Goal: Transaction & Acquisition: Book appointment/travel/reservation

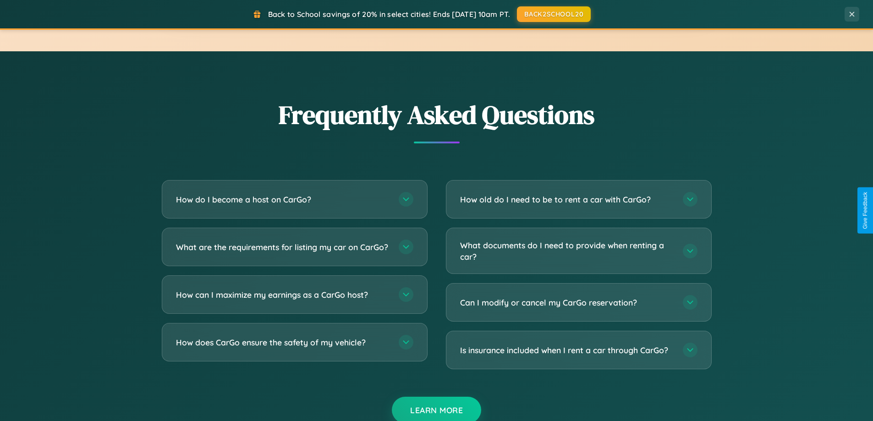
scroll to position [1764, 0]
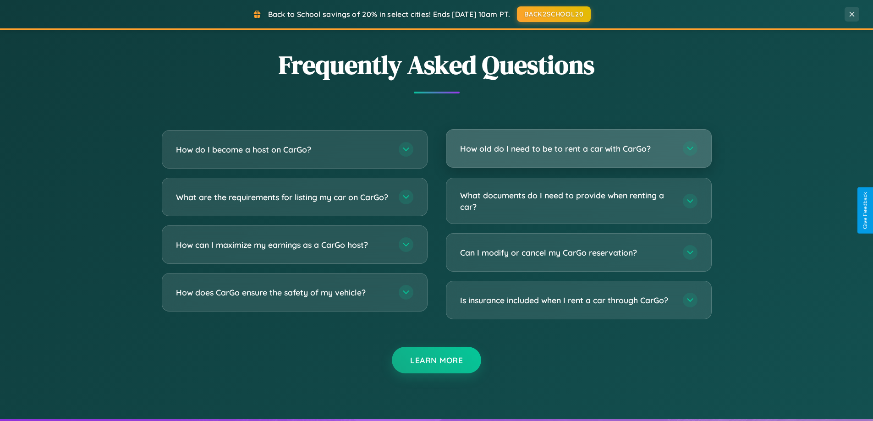
click at [578, 149] on h3 "How old do I need to be to rent a car with CarGo?" at bounding box center [567, 148] width 214 height 11
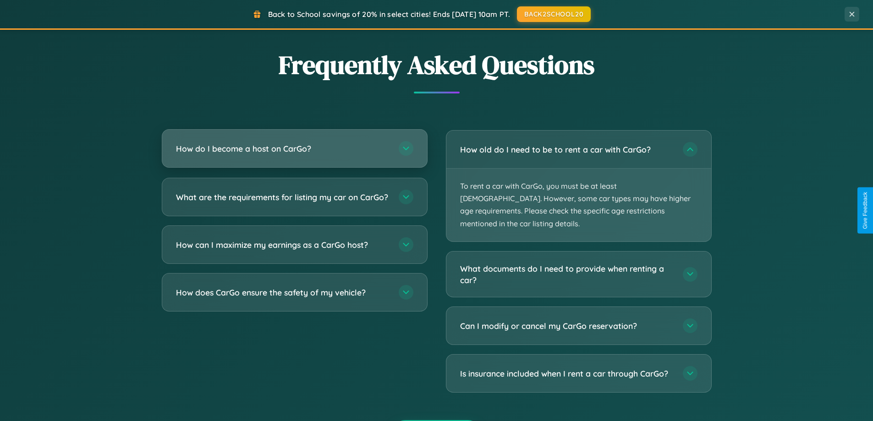
click at [294, 149] on h3 "How do I become a host on CarGo?" at bounding box center [283, 148] width 214 height 11
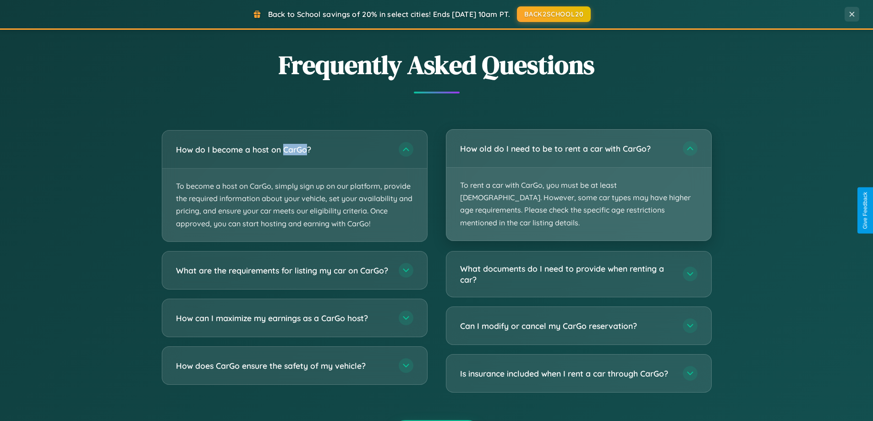
click at [578, 180] on p "To rent a car with CarGo, you must be at least [DEMOGRAPHIC_DATA]. However, som…" at bounding box center [578, 204] width 265 height 73
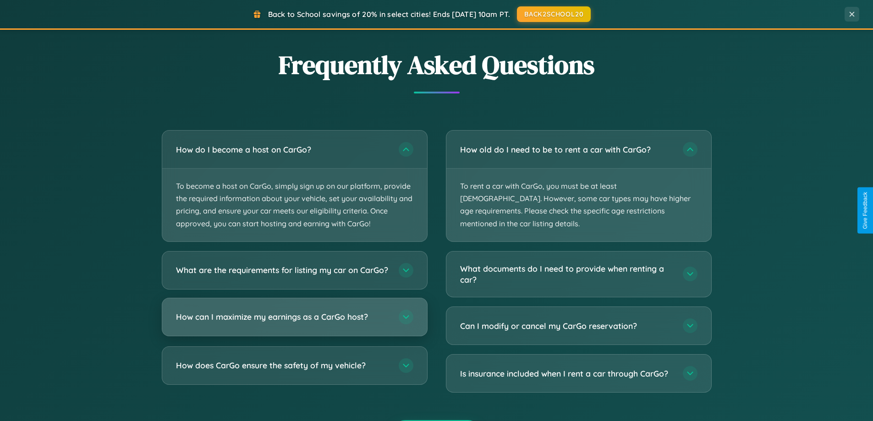
click at [294, 323] on h3 "How can I maximize my earnings as a CarGo host?" at bounding box center [283, 316] width 214 height 11
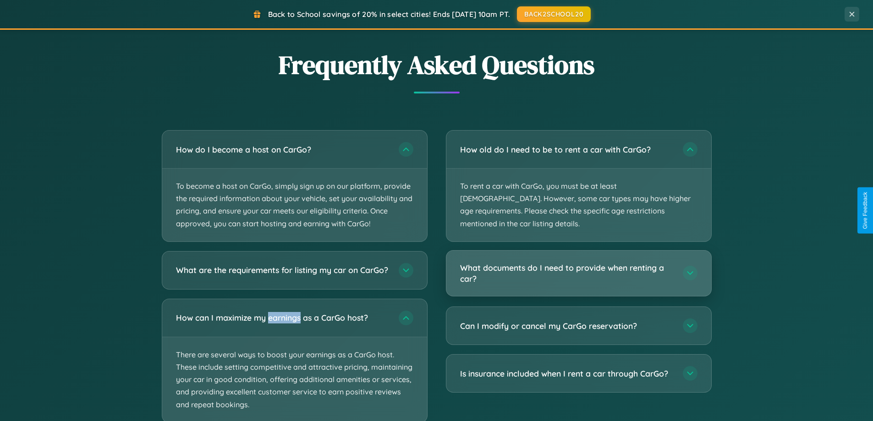
click at [578, 262] on h3 "What documents do I need to provide when renting a car?" at bounding box center [567, 273] width 214 height 22
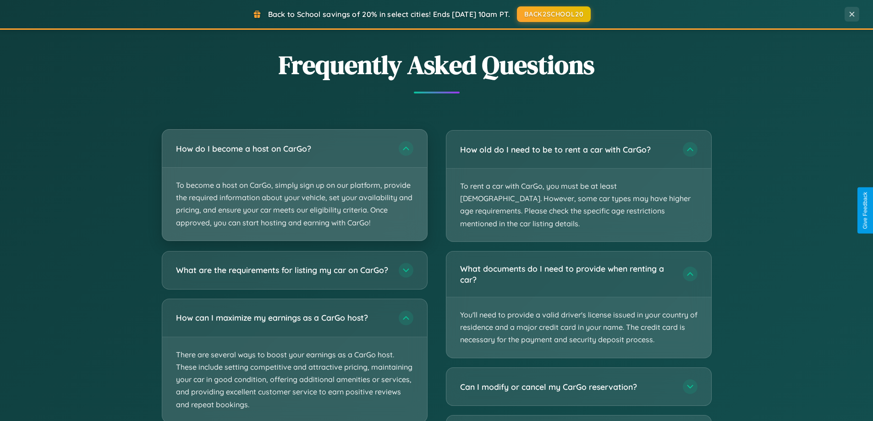
click at [294, 186] on p "To become a host on CarGo, simply sign up on our platform, provide the required…" at bounding box center [294, 204] width 265 height 73
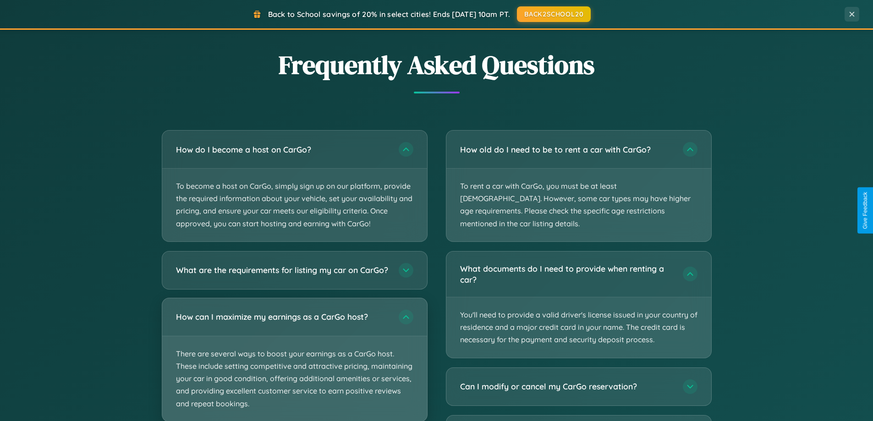
click at [294, 363] on p "There are several ways to boost your earnings as a CarGo host. These include se…" at bounding box center [294, 378] width 265 height 85
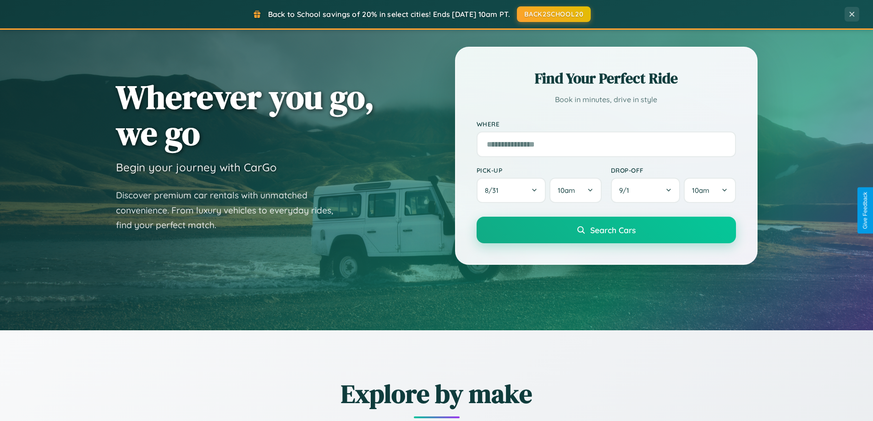
scroll to position [27, 0]
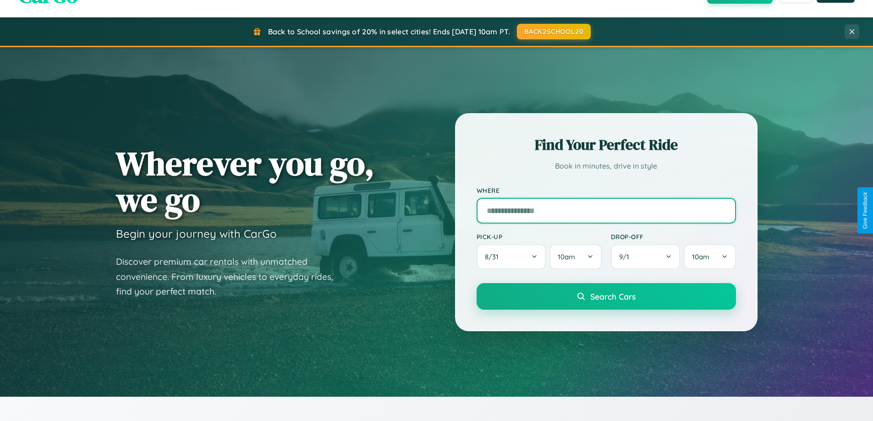
click at [606, 210] on input "text" at bounding box center [606, 211] width 259 height 26
type input "**********"
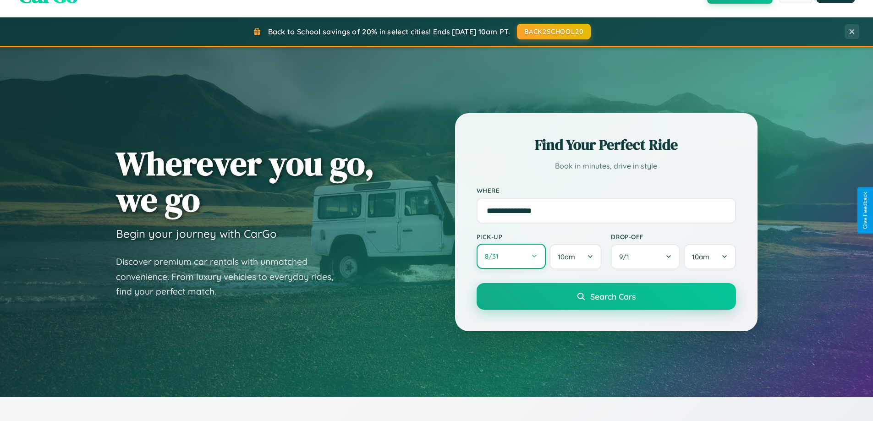
click at [511, 257] on button "8 / 31" at bounding box center [512, 256] width 70 height 25
select select "*"
select select "****"
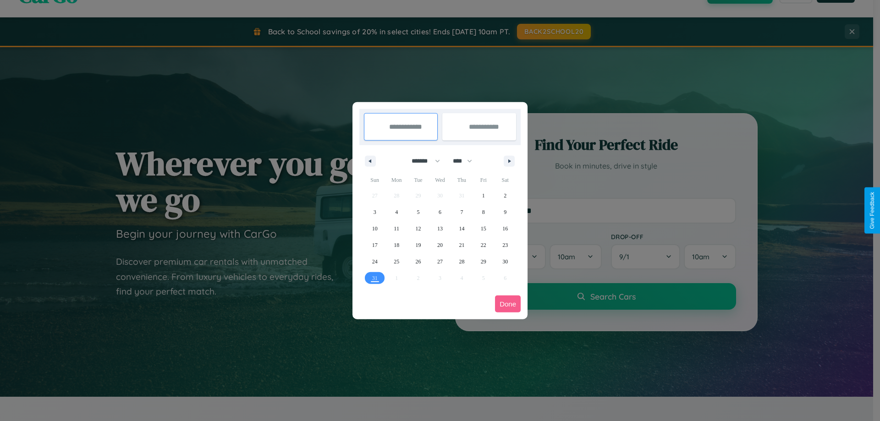
drag, startPoint x: 422, startPoint y: 161, endPoint x: 440, endPoint y: 184, distance: 29.3
click at [422, 161] on select "******* ******** ***** ***** *** **** **** ****** ********* ******* ******** **…" at bounding box center [424, 161] width 39 height 15
select select "*"
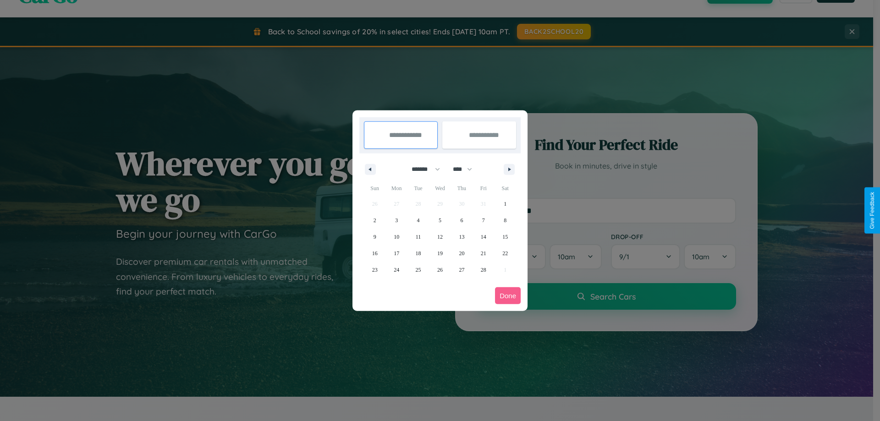
drag, startPoint x: 467, startPoint y: 169, endPoint x: 440, endPoint y: 184, distance: 30.4
click at [467, 169] on select "**** **** **** **** **** **** **** **** **** **** **** **** **** **** **** ****…" at bounding box center [461, 169] width 27 height 15
select select "****"
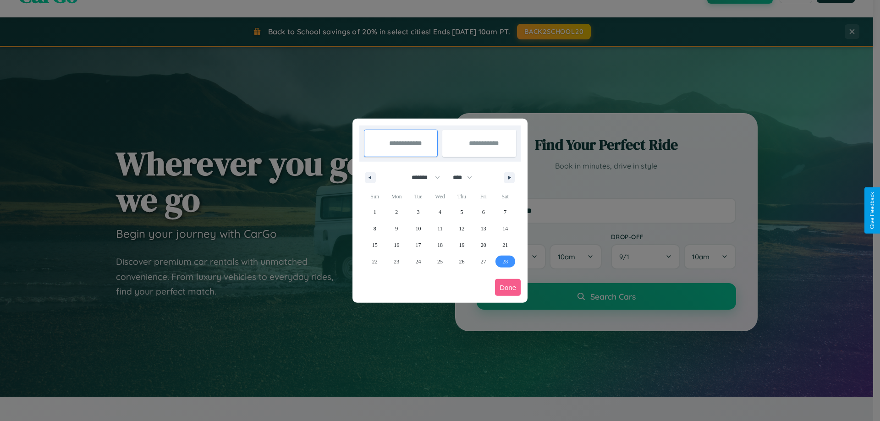
click at [505, 261] on span "28" at bounding box center [504, 261] width 5 height 16
type input "**********"
click at [509, 177] on icon "button" at bounding box center [511, 178] width 5 height 4
select select "*"
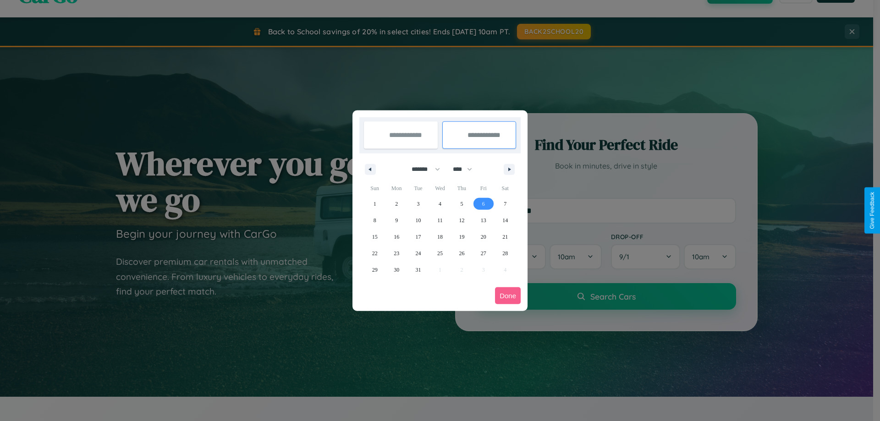
click at [483, 203] on span "6" at bounding box center [483, 204] width 3 height 16
type input "**********"
select select "*"
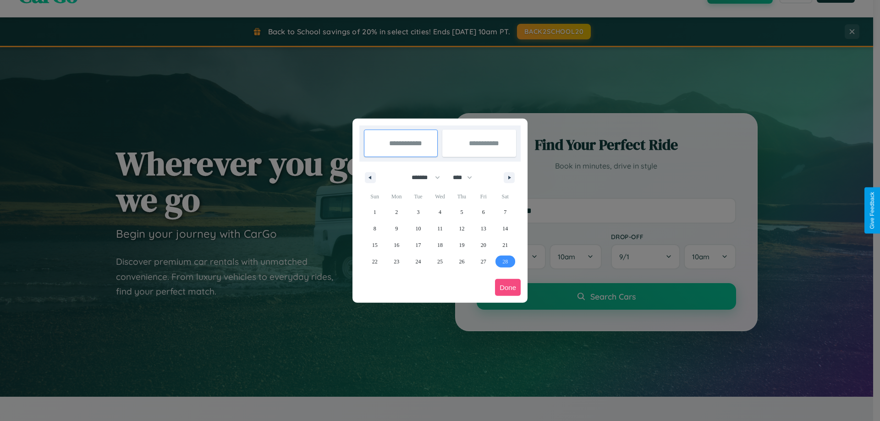
click at [508, 287] on button "Done" at bounding box center [508, 287] width 26 height 17
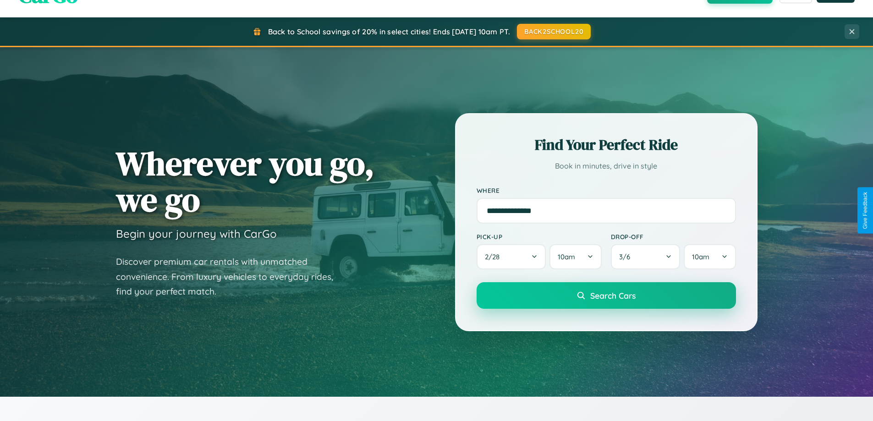
click at [606, 296] on span "Search Cars" at bounding box center [612, 296] width 45 height 10
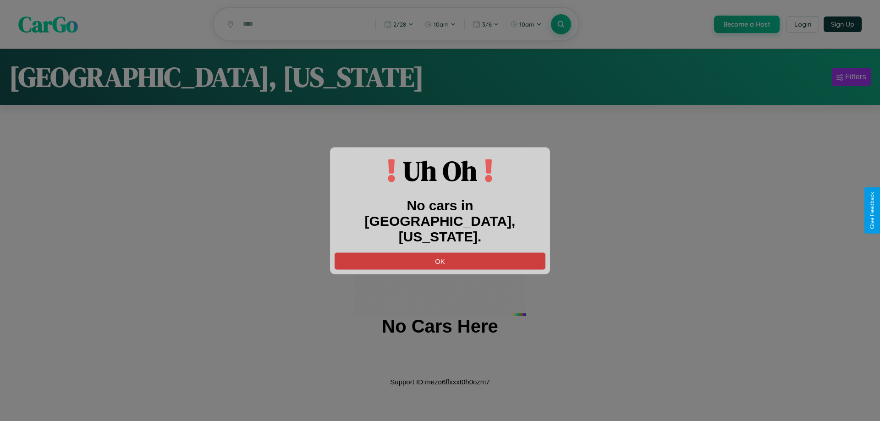
click at [440, 253] on button "OK" at bounding box center [440, 261] width 211 height 17
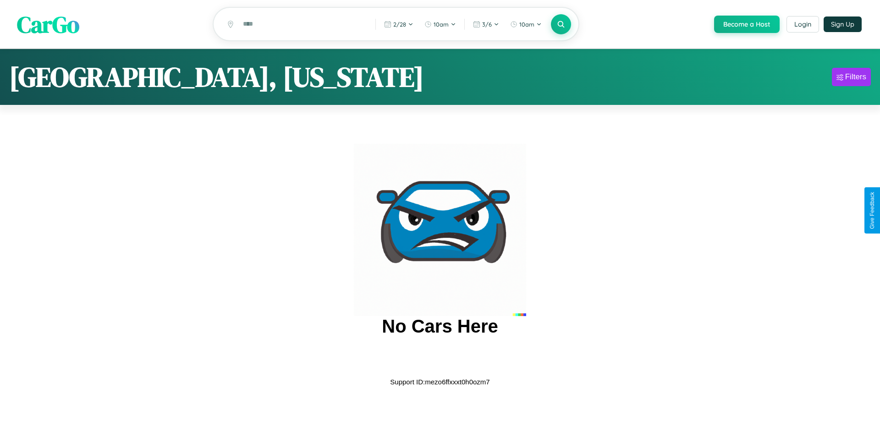
click at [48, 25] on span "CarGo" at bounding box center [48, 24] width 62 height 32
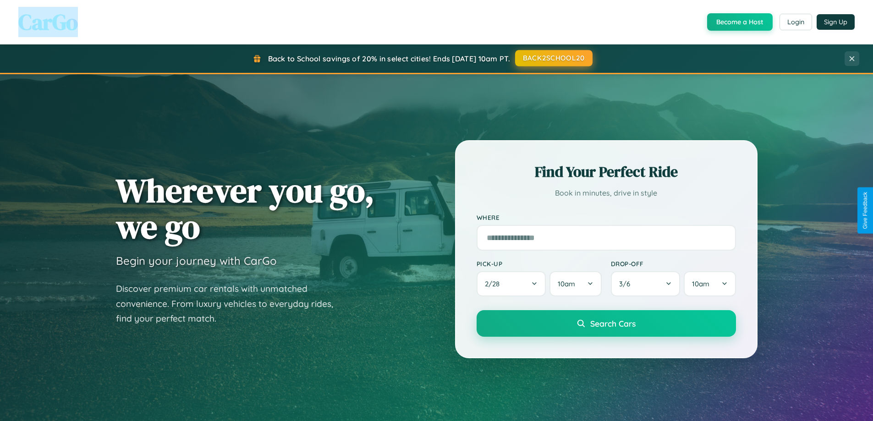
click at [553, 58] on button "BACK2SCHOOL20" at bounding box center [553, 58] width 77 height 16
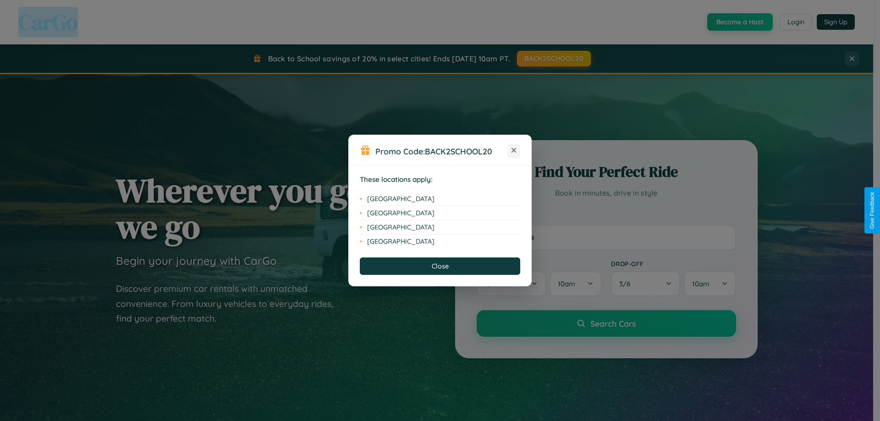
click at [514, 151] on icon at bounding box center [513, 150] width 5 height 5
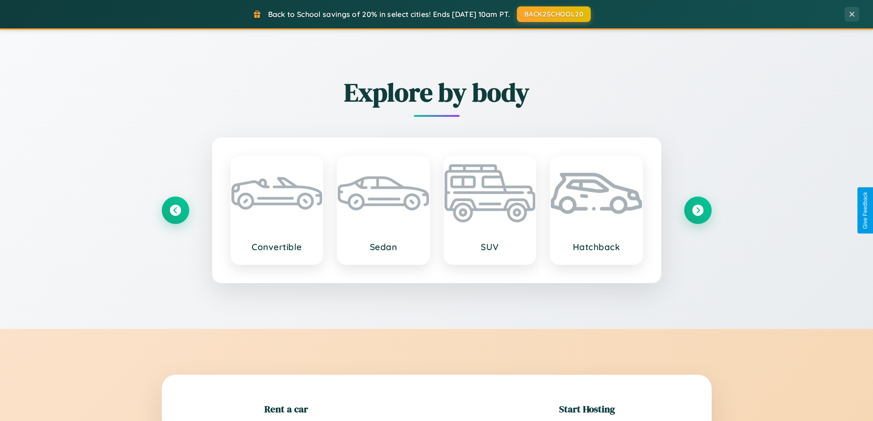
scroll to position [198, 0]
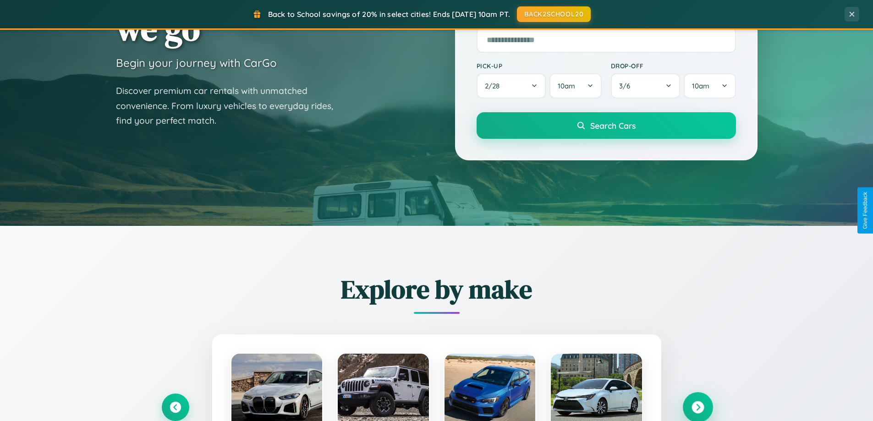
click at [698, 407] on icon at bounding box center [698, 407] width 12 height 12
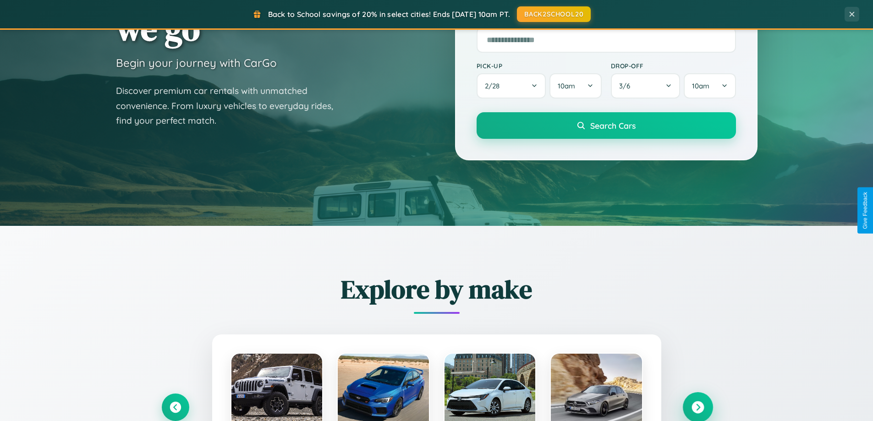
click at [698, 407] on icon at bounding box center [698, 407] width 12 height 12
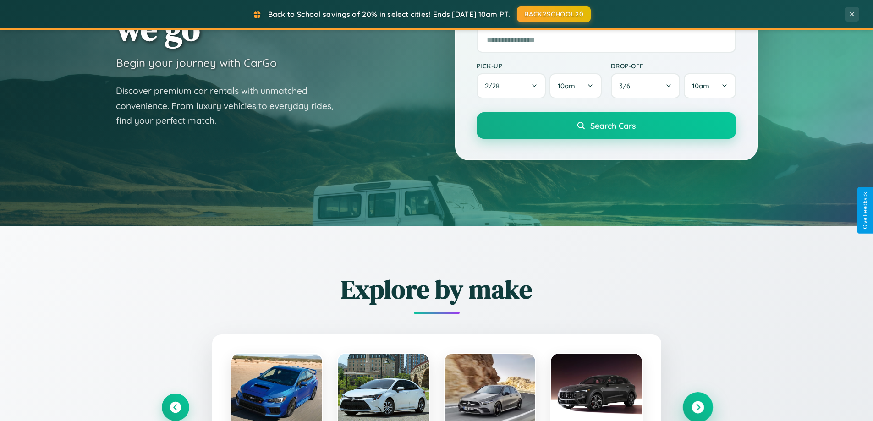
click at [698, 407] on icon at bounding box center [698, 407] width 12 height 12
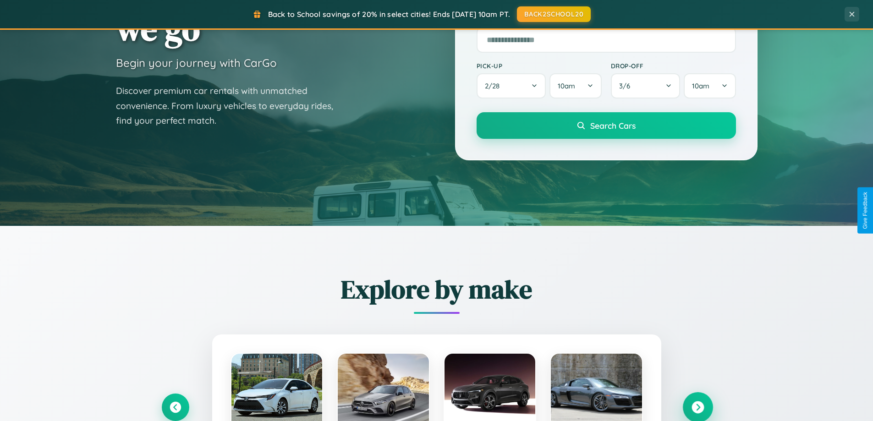
scroll to position [631, 0]
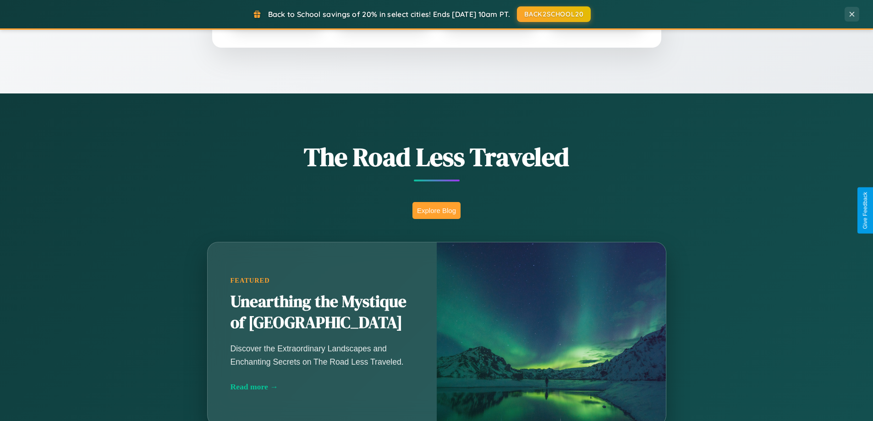
click at [436, 210] on button "Explore Blog" at bounding box center [436, 210] width 48 height 17
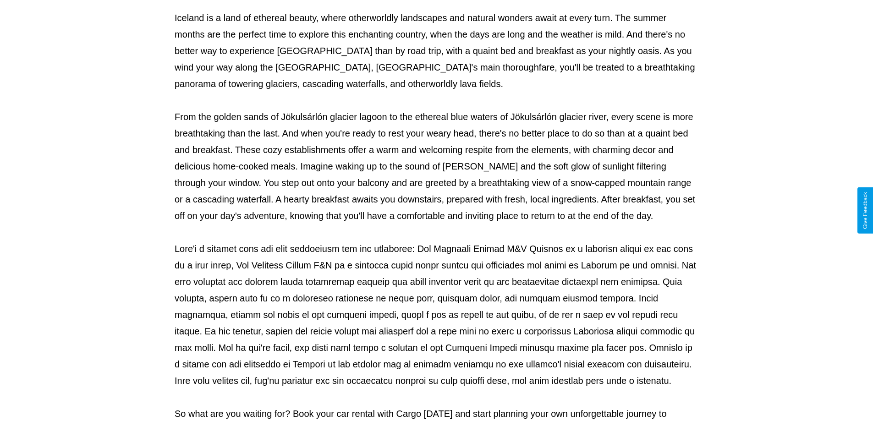
scroll to position [297, 0]
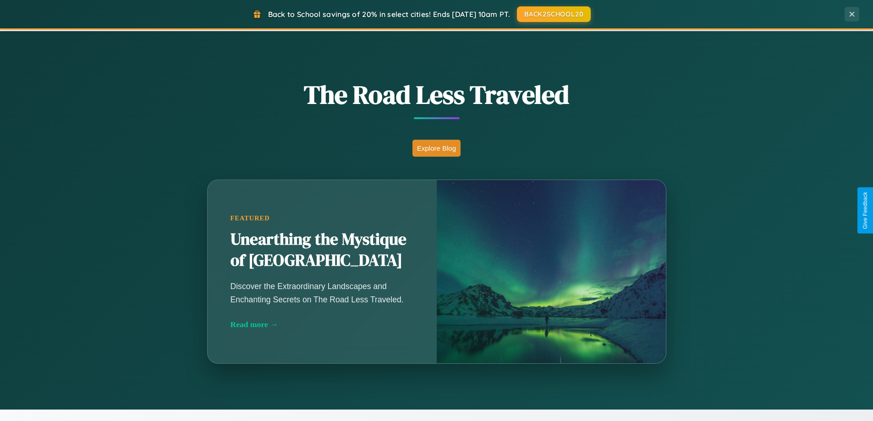
scroll to position [1473, 0]
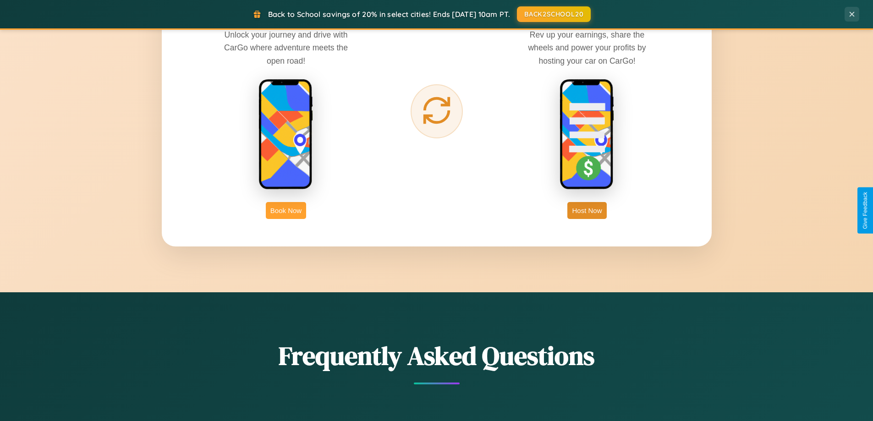
click at [286, 210] on button "Book Now" at bounding box center [286, 210] width 40 height 17
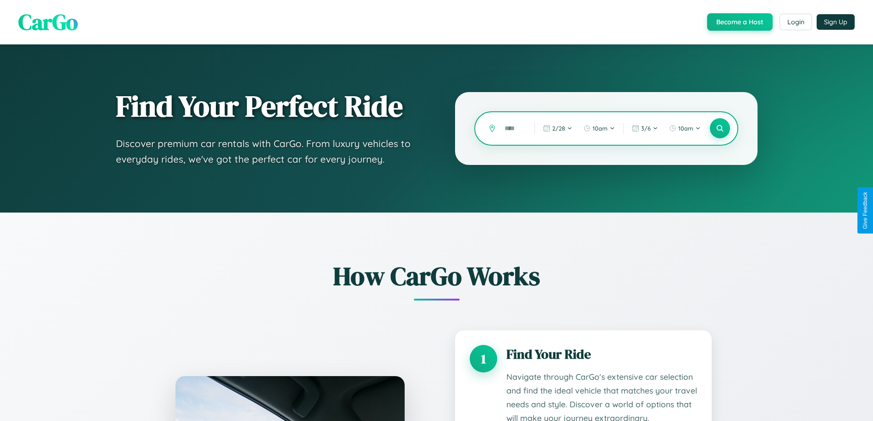
click at [513, 128] on input "text" at bounding box center [512, 129] width 25 height 16
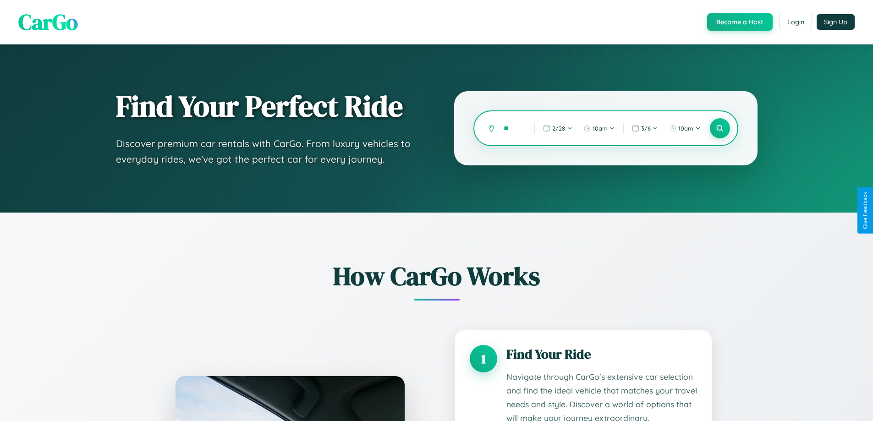
type input "*"
type input "******"
click at [720, 128] on icon at bounding box center [719, 128] width 9 height 9
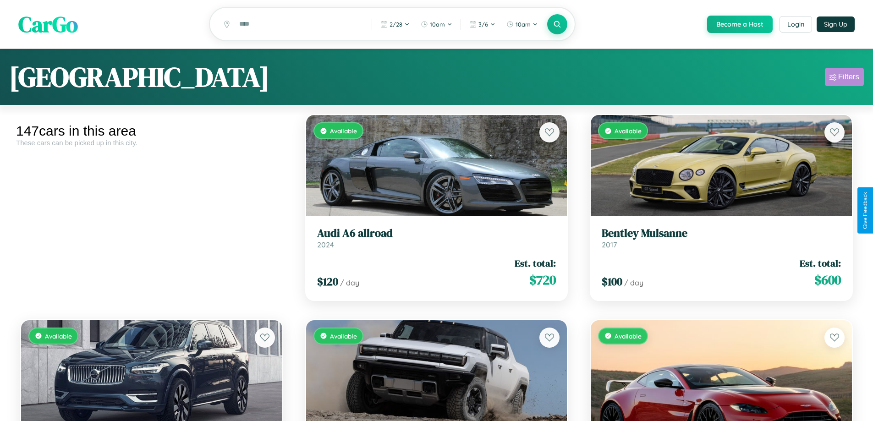
click at [844, 78] on div "Filters" at bounding box center [848, 76] width 21 height 9
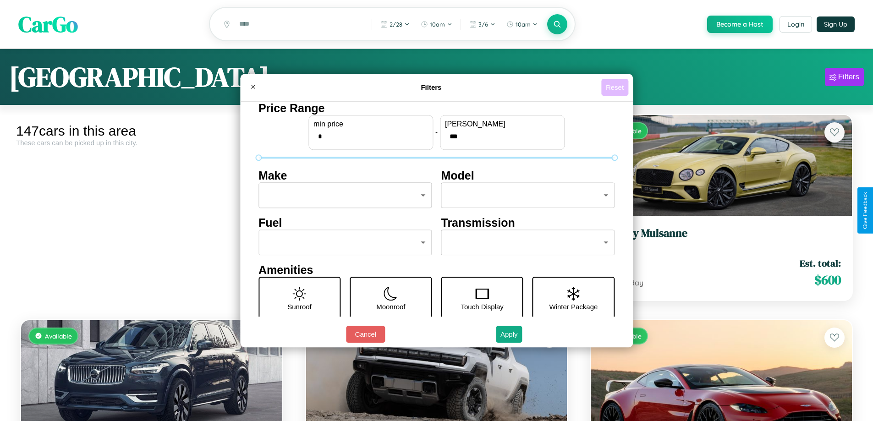
click at [616, 87] on button "Reset" at bounding box center [614, 87] width 27 height 17
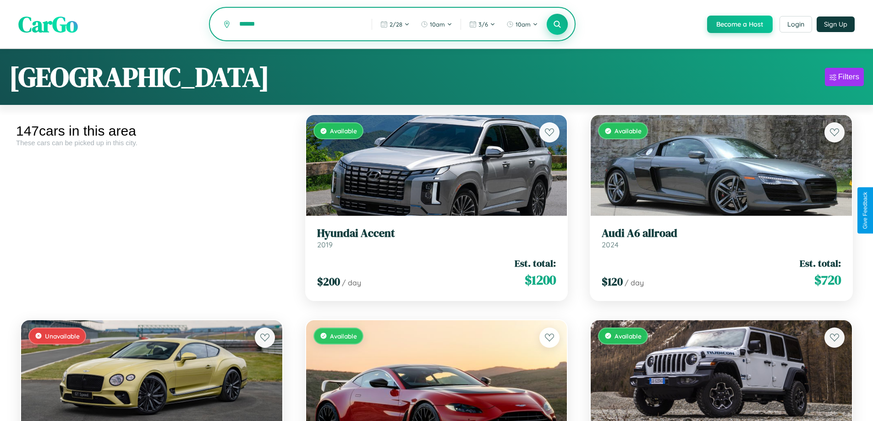
type input "******"
click at [557, 25] on icon at bounding box center [557, 24] width 9 height 9
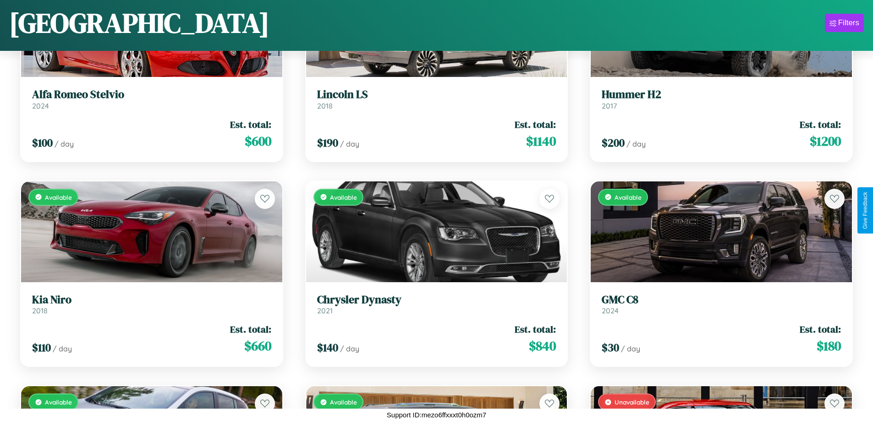
scroll to position [4439, 0]
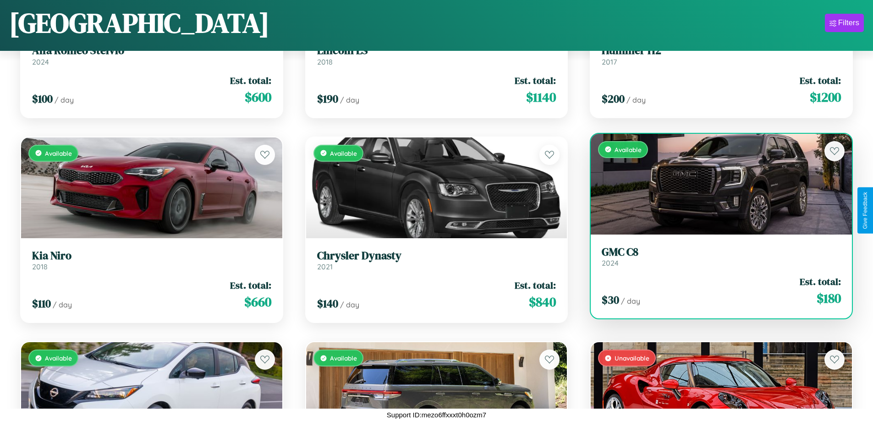
click at [715, 257] on h3 "GMC C8" at bounding box center [721, 252] width 239 height 13
